Goal: Navigation & Orientation: Find specific page/section

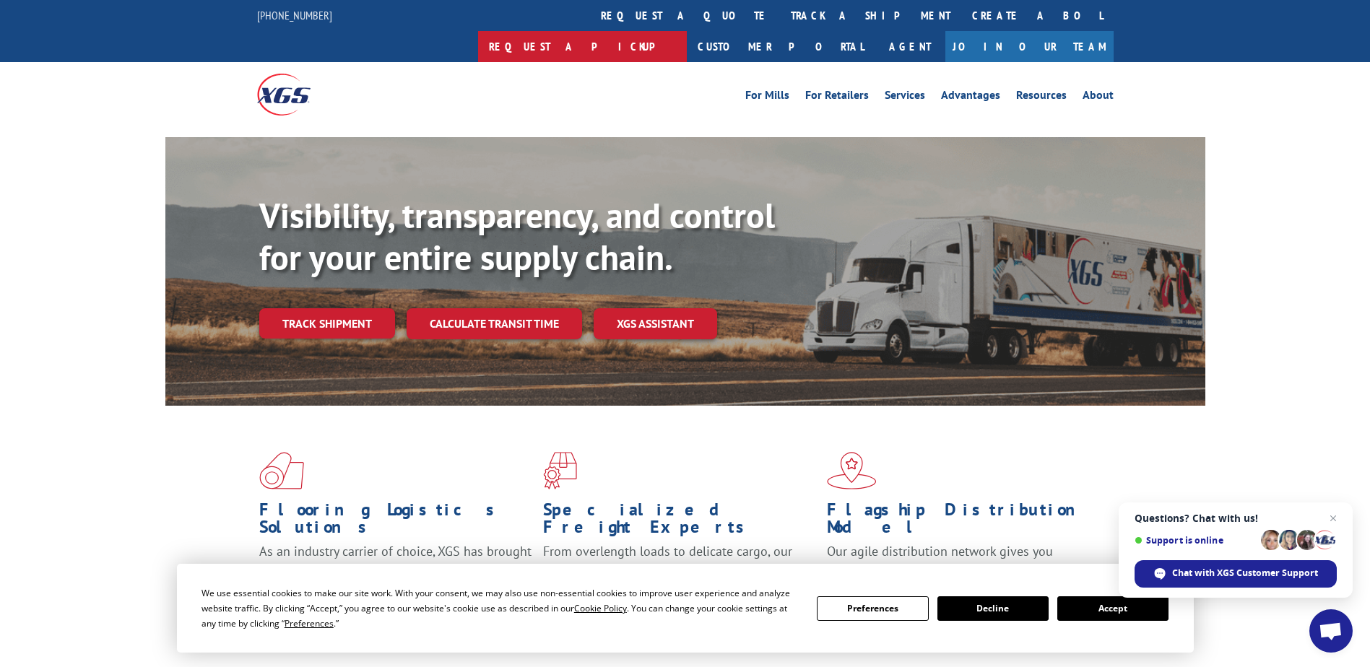
click at [687, 31] on link "Request a pickup" at bounding box center [582, 46] width 209 height 31
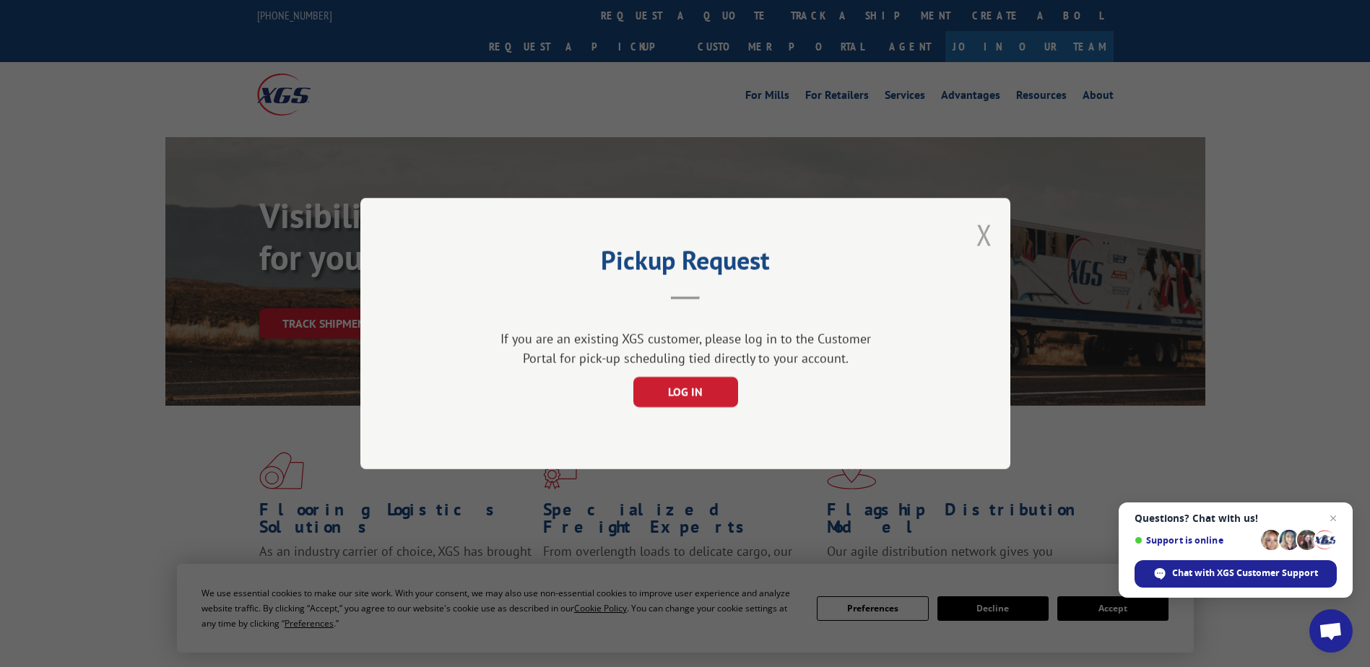
click at [980, 232] on button "Close modal" at bounding box center [985, 235] width 16 height 38
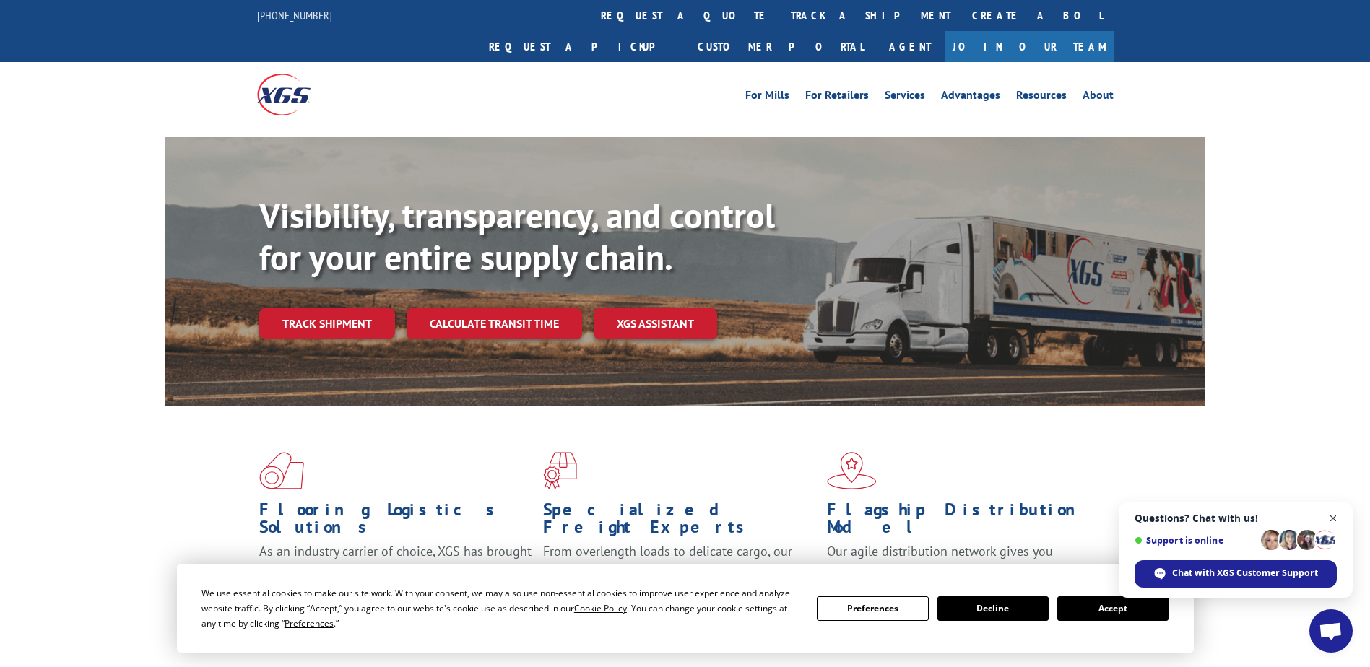
click at [1329, 522] on span "Close chat" at bounding box center [1334, 519] width 18 height 18
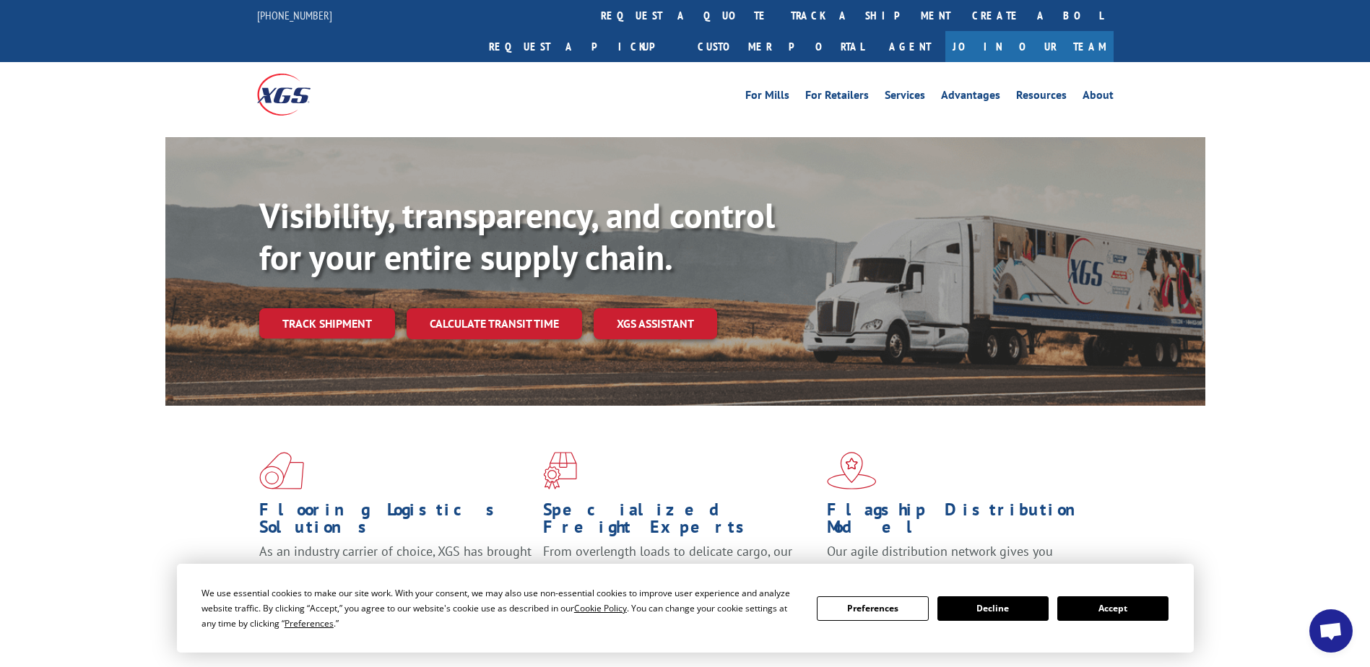
click at [1126, 611] on button "Accept" at bounding box center [1112, 609] width 111 height 25
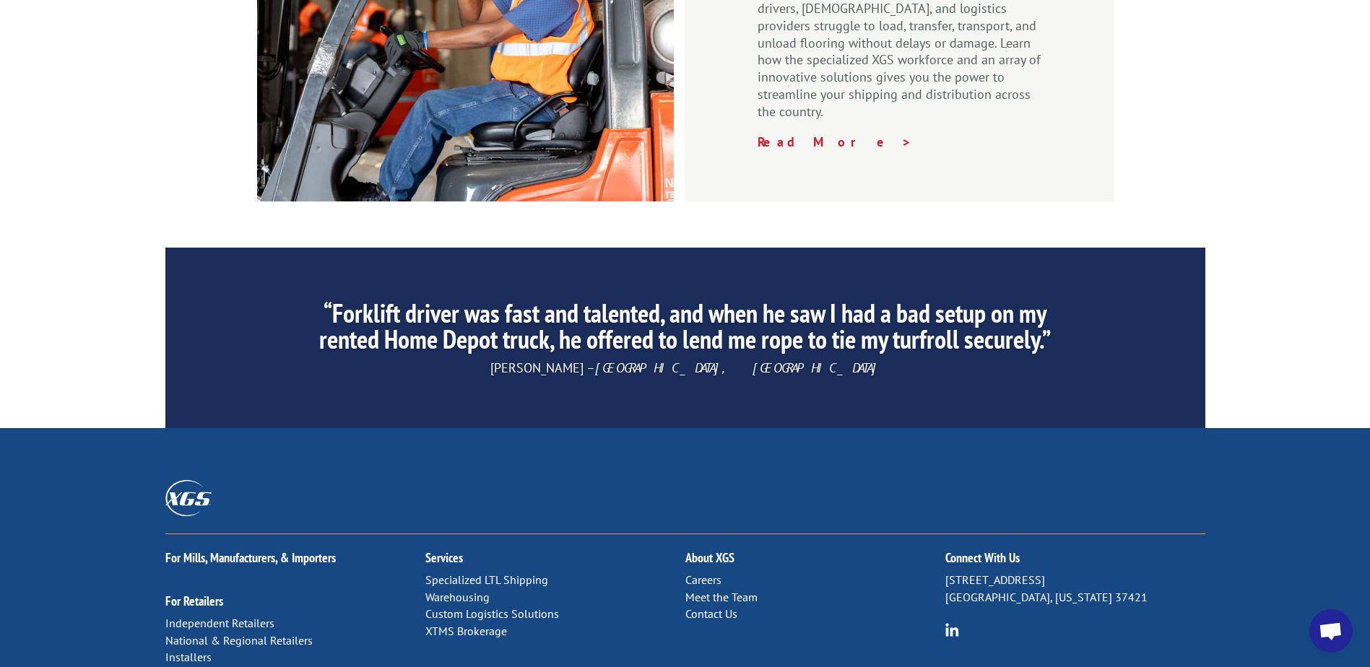
scroll to position [2191, 0]
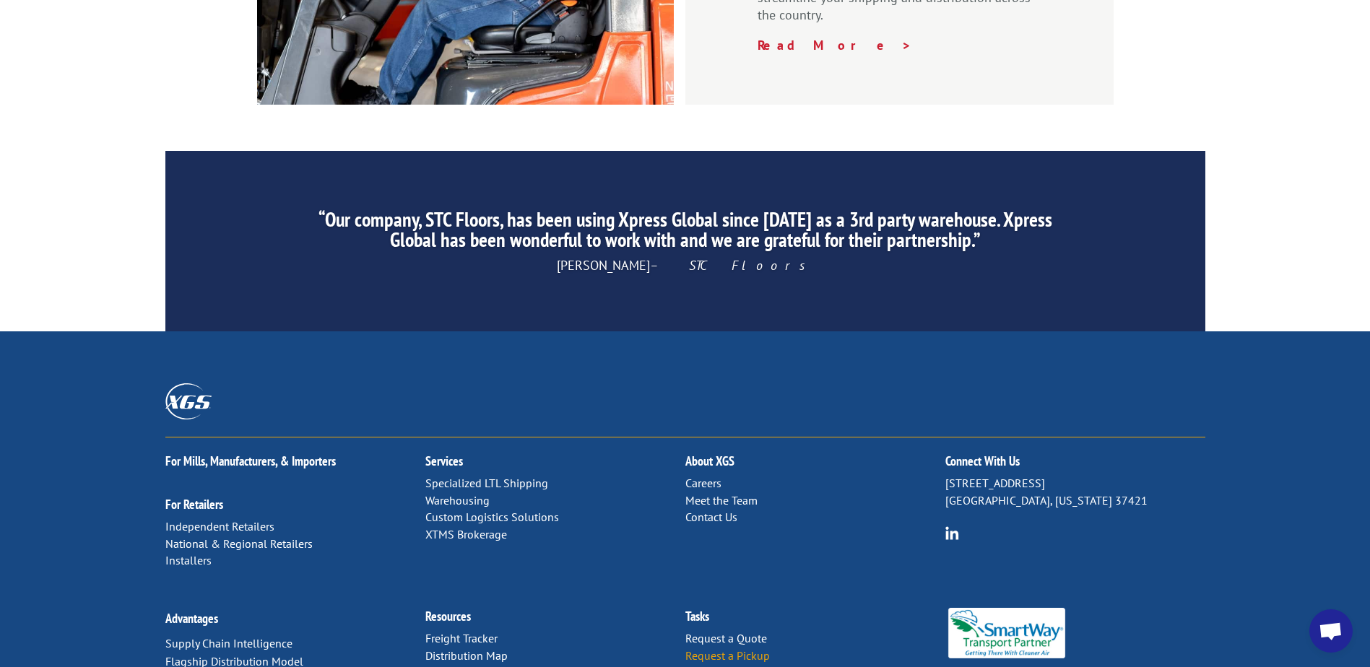
click at [763, 649] on link "Request a Pickup" at bounding box center [727, 656] width 85 height 14
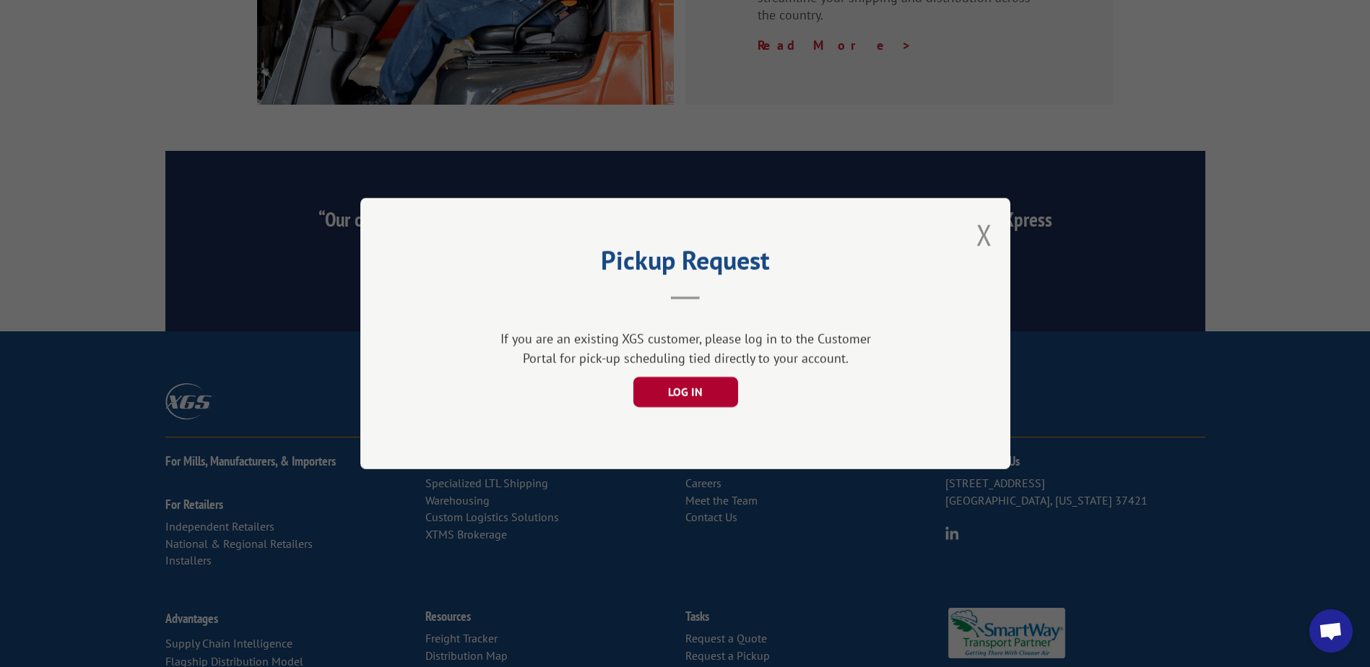
click at [701, 378] on button "LOG IN" at bounding box center [685, 392] width 105 height 30
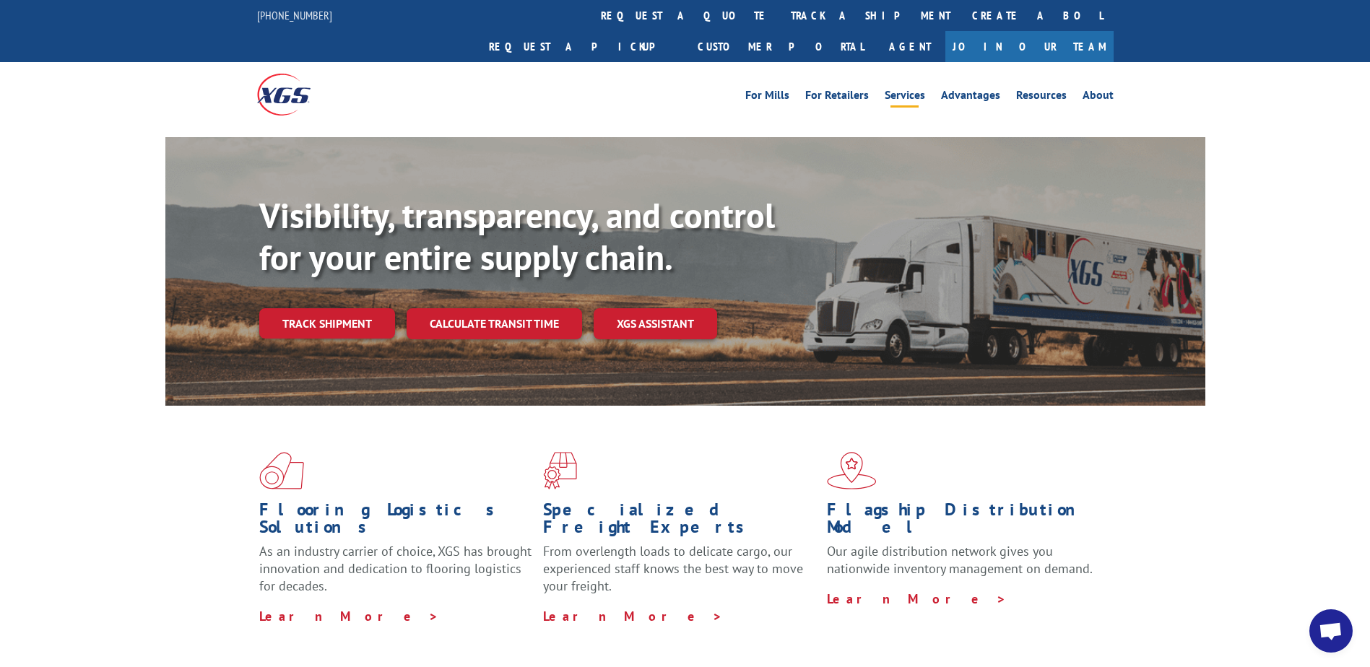
click at [912, 90] on link "Services" at bounding box center [905, 98] width 40 height 16
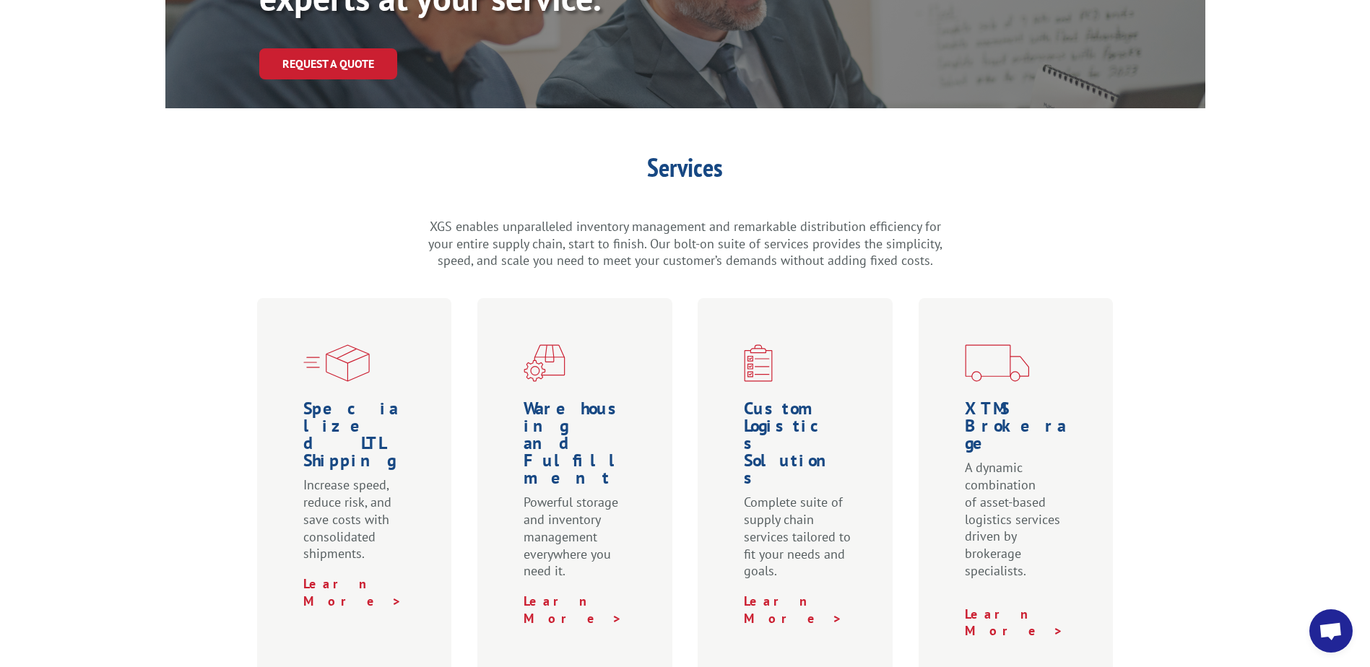
scroll to position [289, 0]
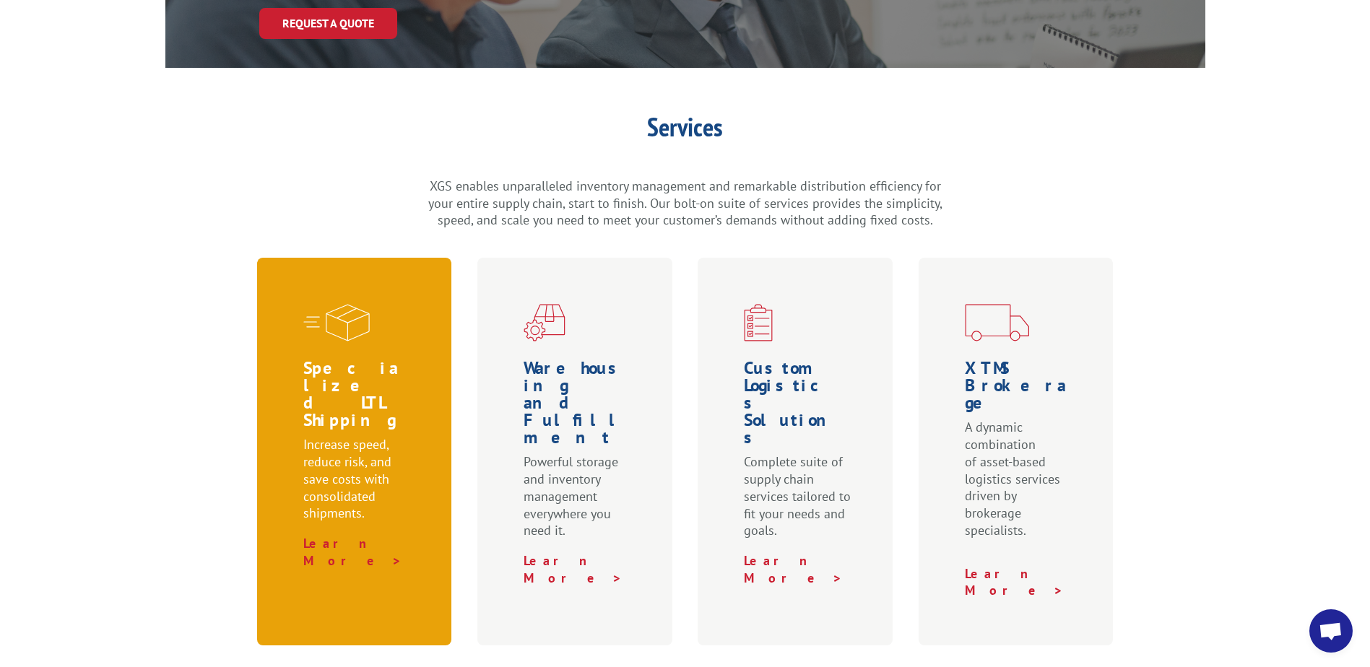
click at [357, 436] on p "Increase speed, reduce risk, and save costs with consolidated shipments." at bounding box center [357, 485] width 108 height 99
